Goal: Transaction & Acquisition: Purchase product/service

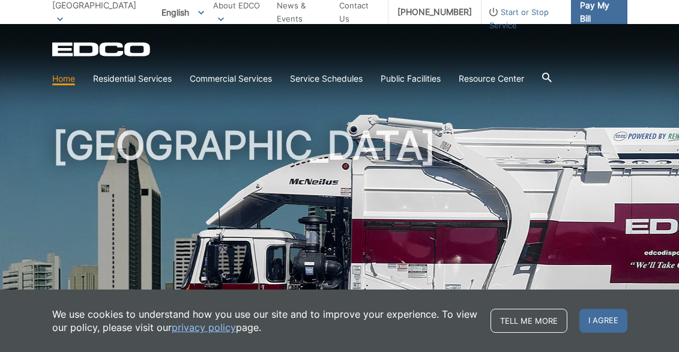
click at [590, 15] on span "Pay My Bill" at bounding box center [599, 12] width 38 height 26
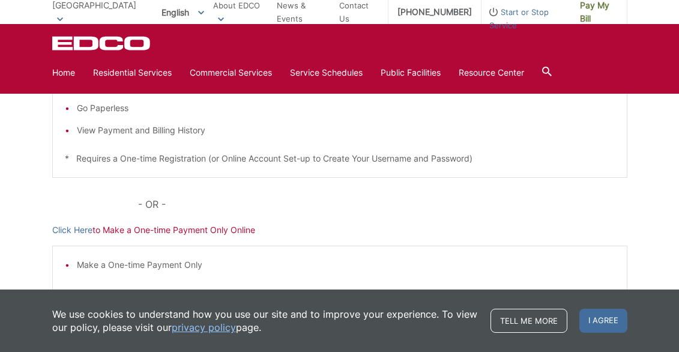
scroll to position [403, 0]
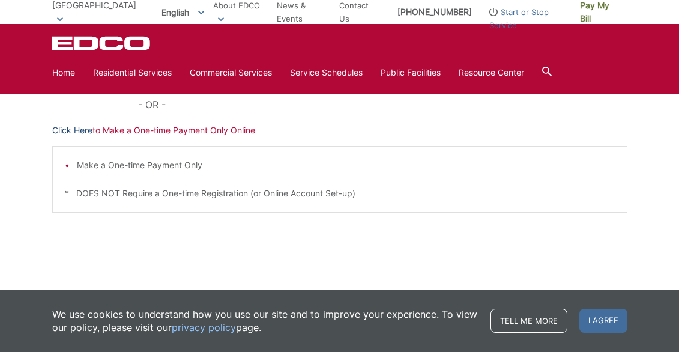
click at [71, 127] on link "Click Here" at bounding box center [72, 130] width 40 height 13
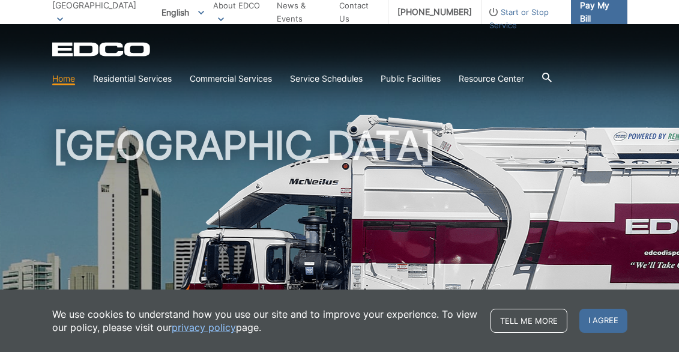
click at [591, 13] on span "Pay My Bill" at bounding box center [599, 12] width 38 height 26
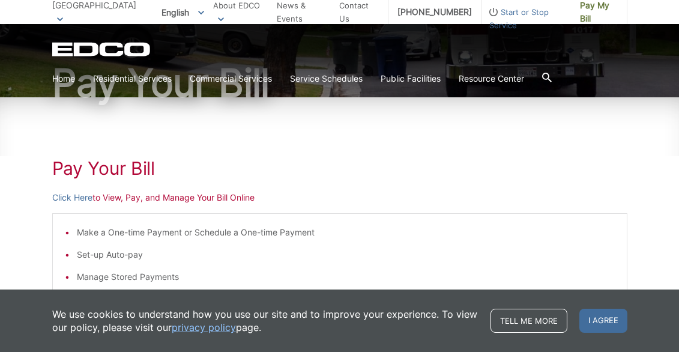
scroll to position [135, 0]
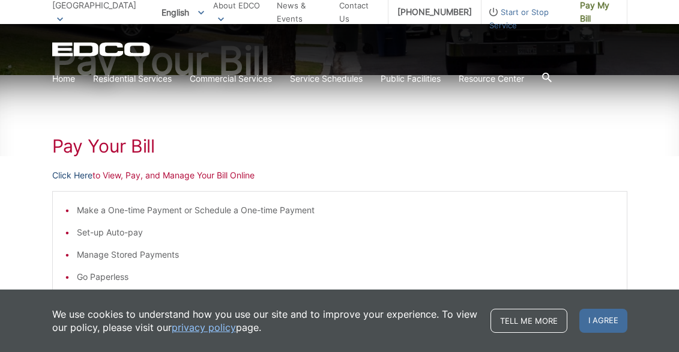
click at [76, 177] on link "Click Here" at bounding box center [72, 175] width 40 height 13
